Goal: Find specific page/section

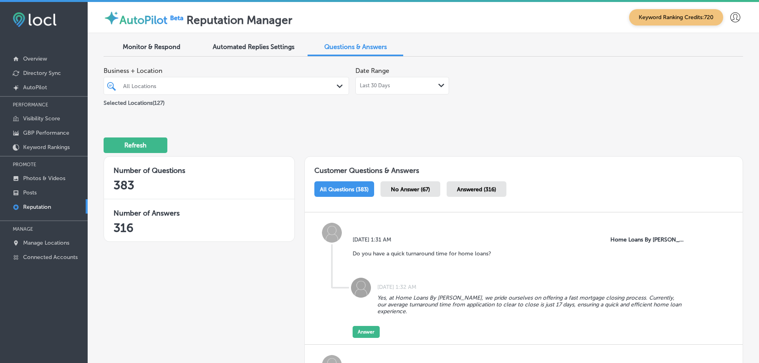
click at [300, 80] on div "All Locations" at bounding box center [226, 86] width 214 height 12
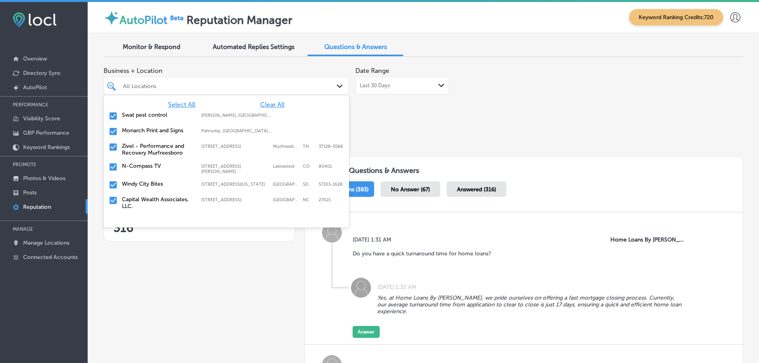
click at [265, 104] on span "Clear All" at bounding box center [272, 105] width 24 height 8
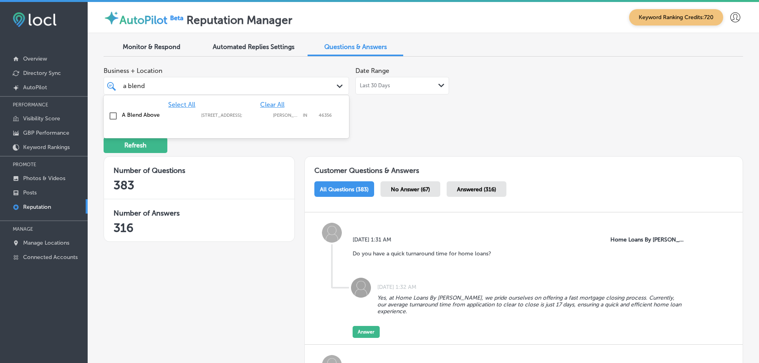
click at [233, 118] on div "A Blend Above 289 Westmeadow Pl;, Lowell, IN, 46356 289 Westmeadow Pl; Lowell I…" at bounding box center [226, 116] width 239 height 12
type input "a blend"
